Goal: Check status: Check status

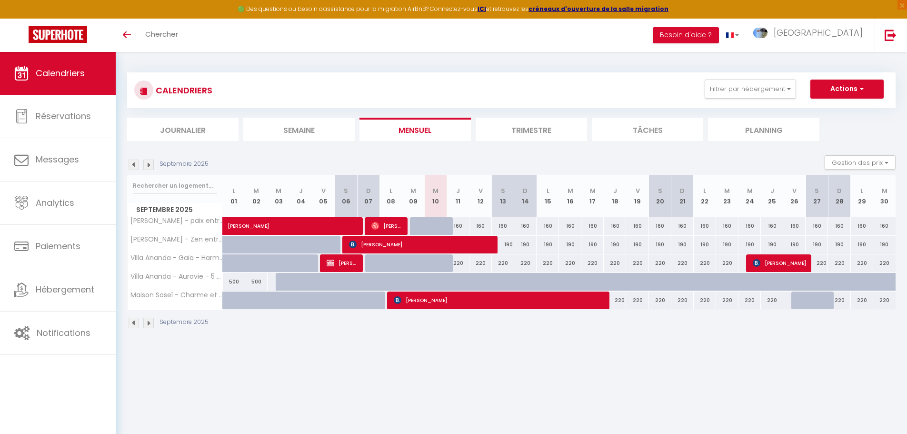
click at [149, 167] on img at bounding box center [148, 164] width 10 height 10
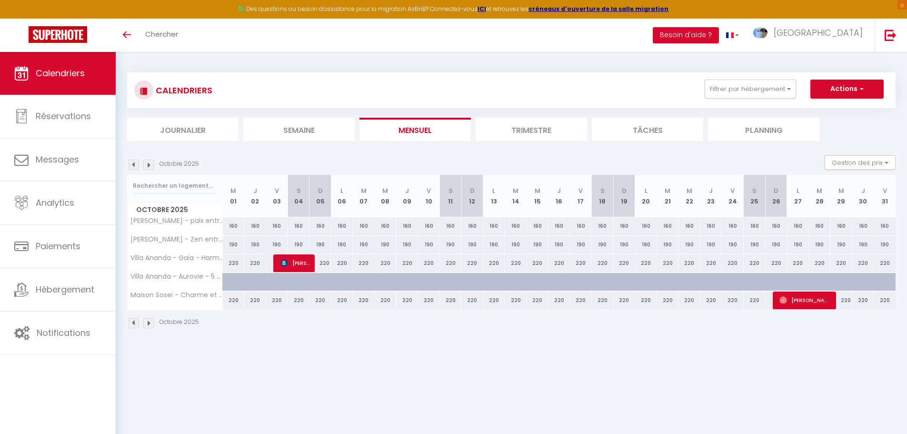
click at [131, 165] on img at bounding box center [134, 164] width 10 height 10
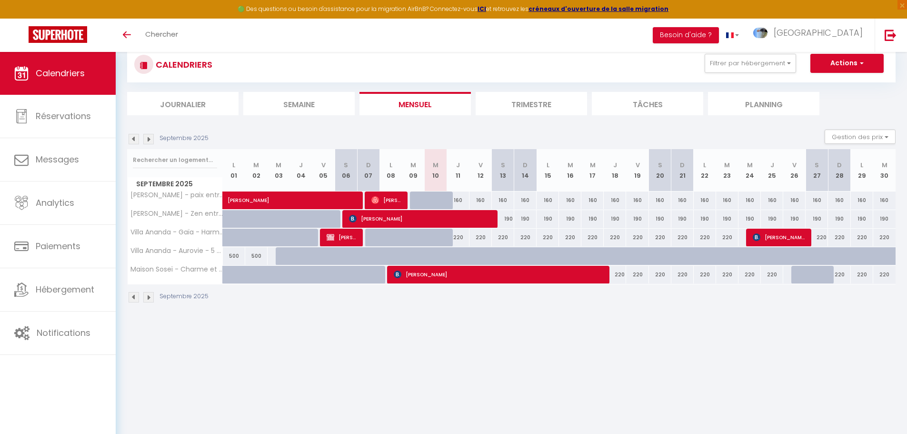
scroll to position [48, 0]
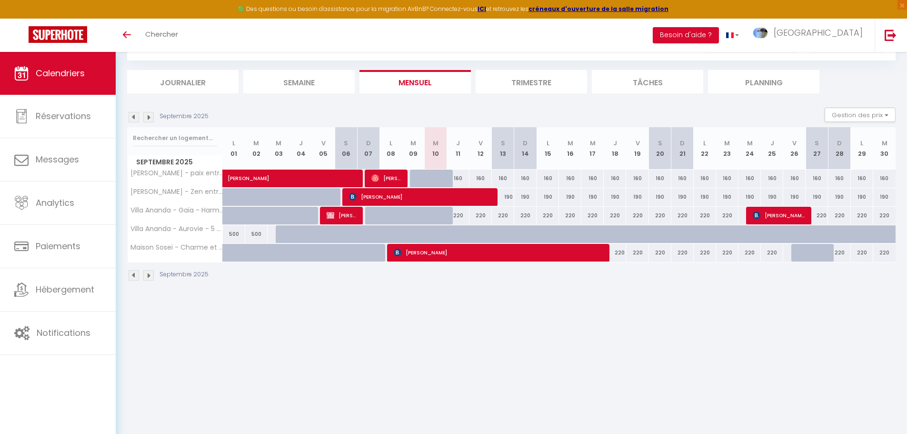
click at [134, 115] on img at bounding box center [134, 117] width 10 height 10
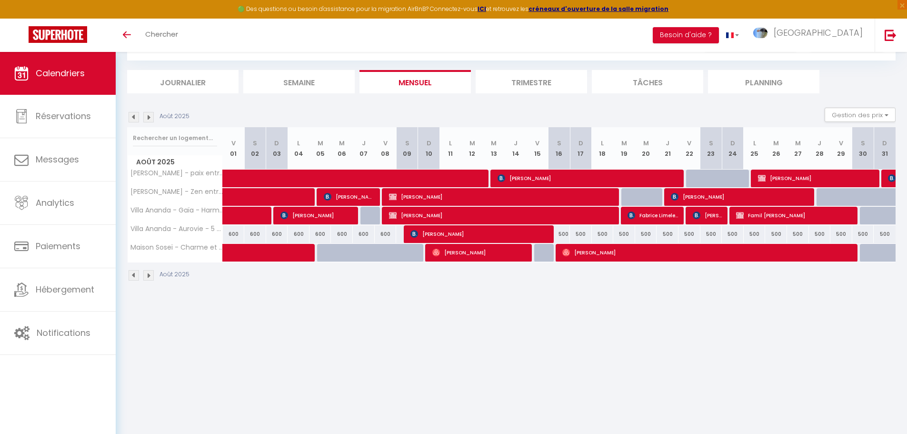
click at [132, 114] on img at bounding box center [134, 117] width 10 height 10
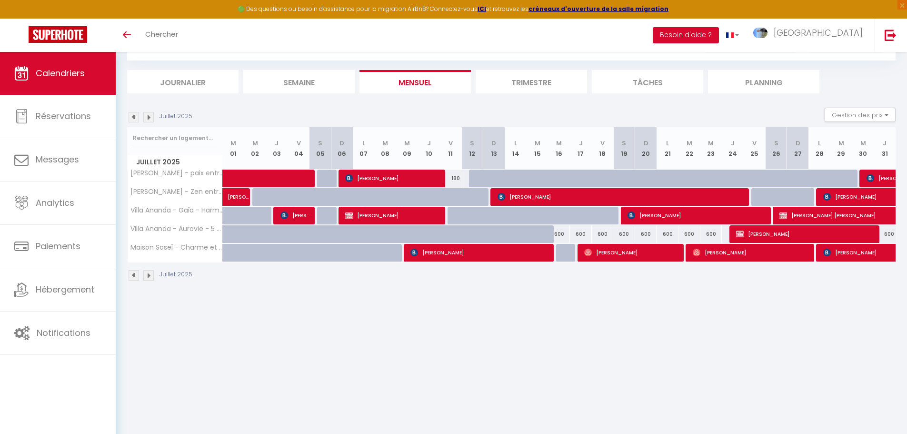
click at [148, 116] on img at bounding box center [148, 117] width 10 height 10
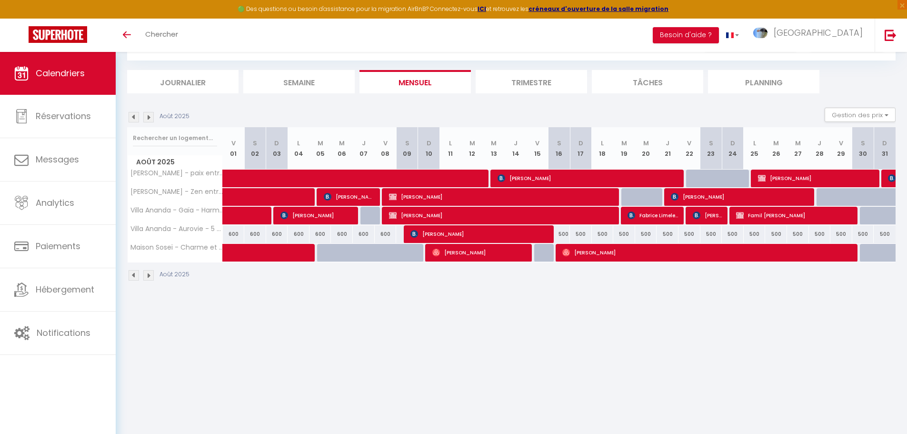
click at [149, 116] on img at bounding box center [148, 117] width 10 height 10
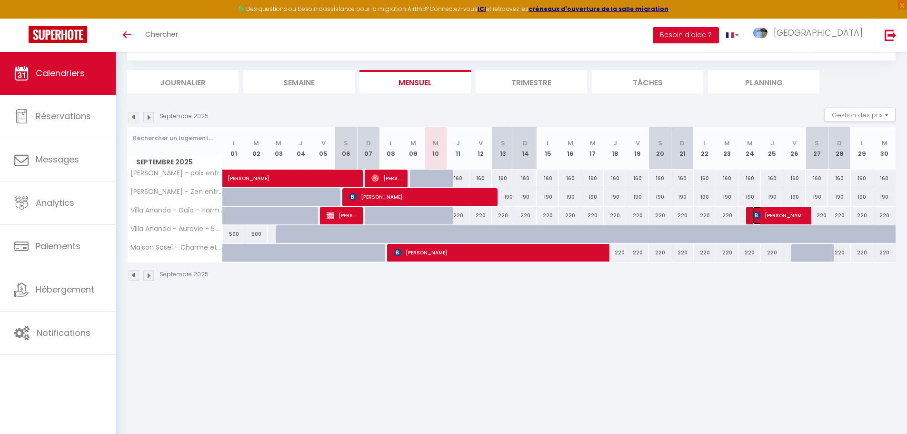
click at [775, 213] on span "[PERSON_NAME]" at bounding box center [779, 215] width 52 height 18
select select "OK"
select select "KO"
select select "0"
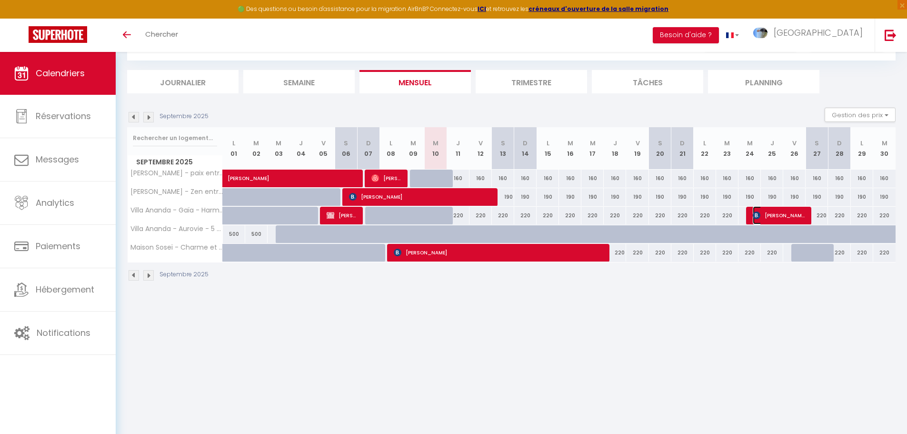
select select "1"
select select
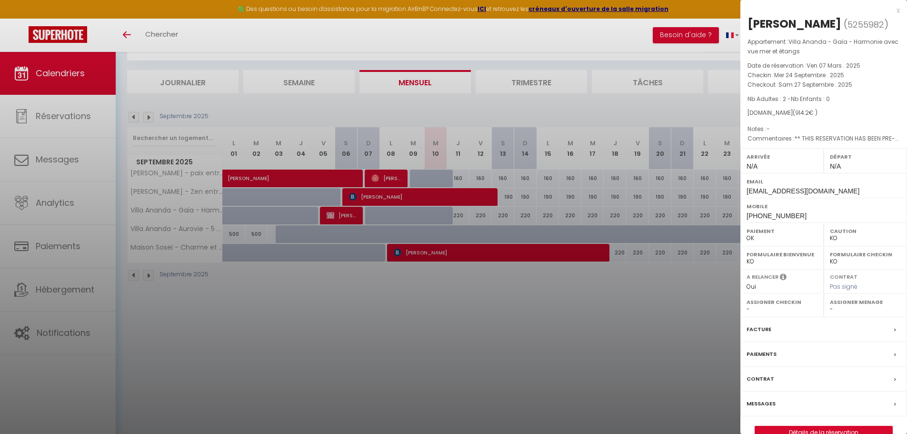
click at [899, 10] on div "x" at bounding box center [819, 10] width 159 height 11
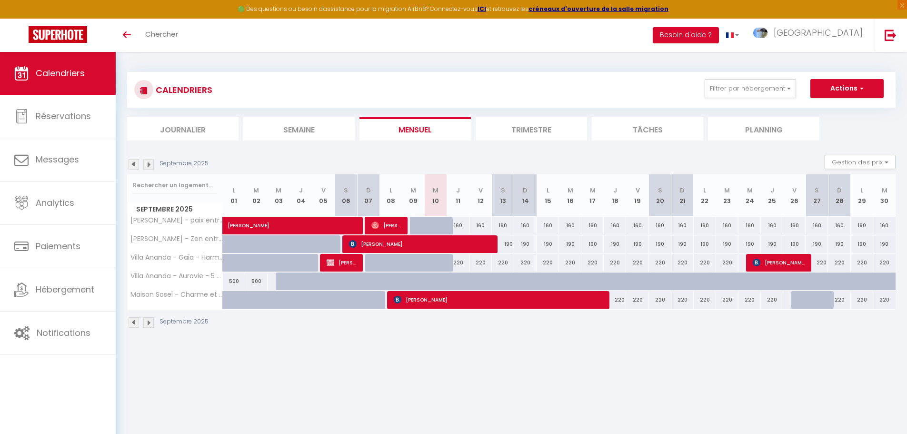
scroll to position [0, 0]
click at [148, 166] on img at bounding box center [148, 164] width 10 height 10
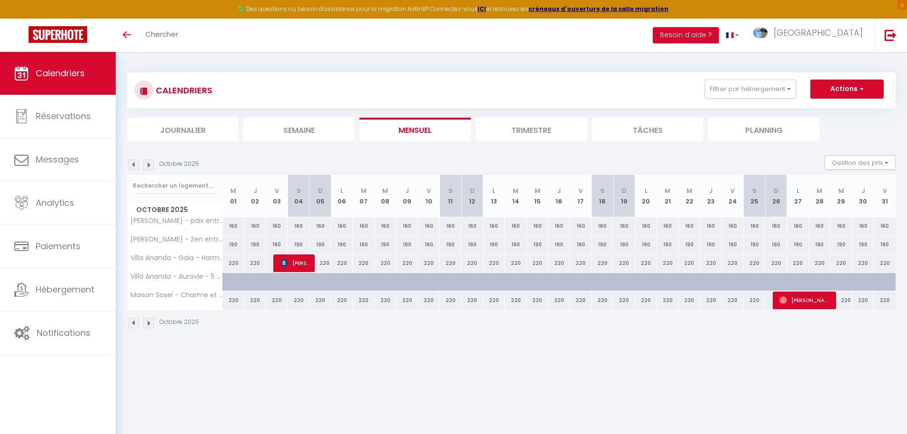
click at [150, 165] on img at bounding box center [148, 164] width 10 height 10
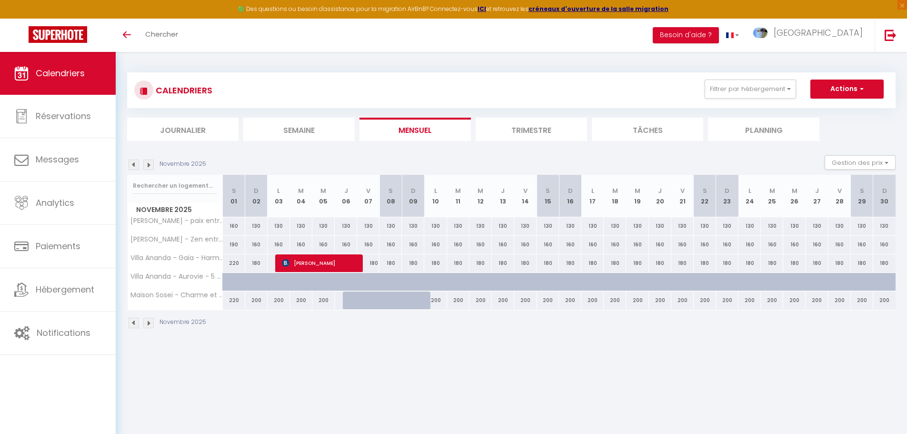
click at [152, 165] on img at bounding box center [148, 164] width 10 height 10
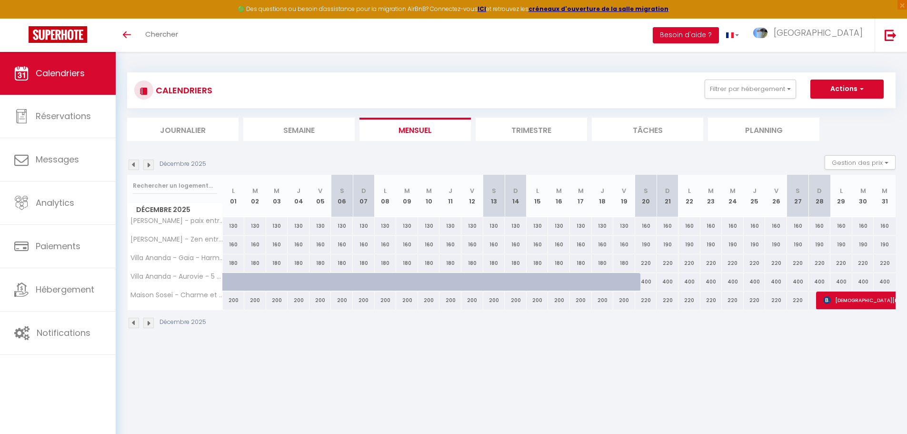
click at [134, 162] on img at bounding box center [134, 164] width 10 height 10
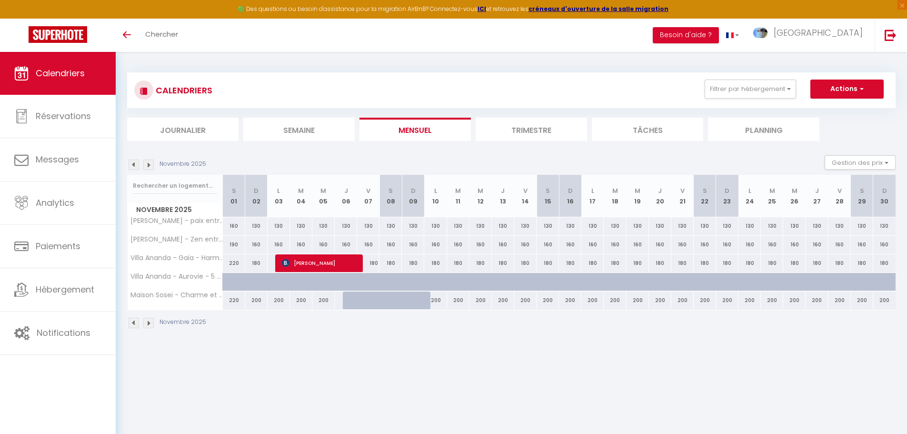
click at [131, 164] on img at bounding box center [134, 164] width 10 height 10
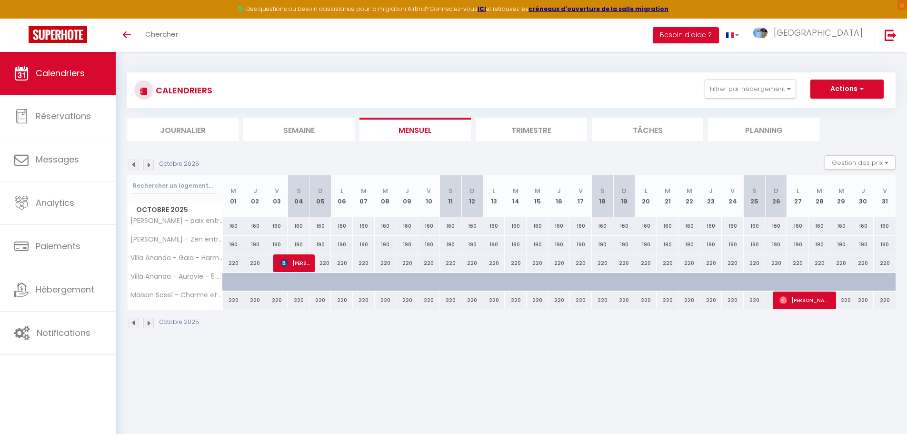
click at [133, 165] on img at bounding box center [134, 164] width 10 height 10
